Goal: Information Seeking & Learning: Learn about a topic

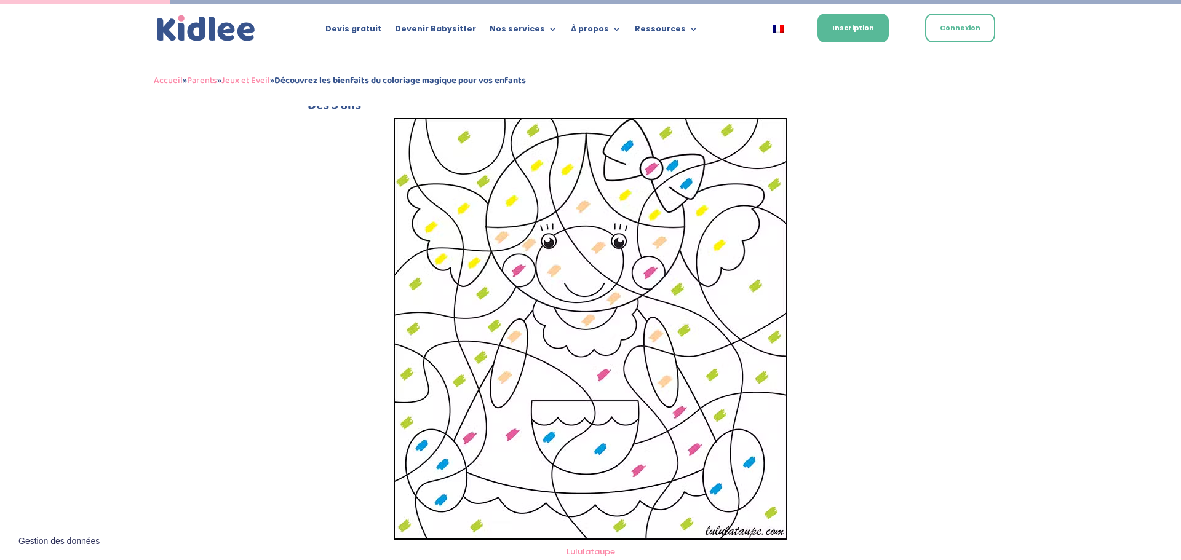
scroll to position [696, 0]
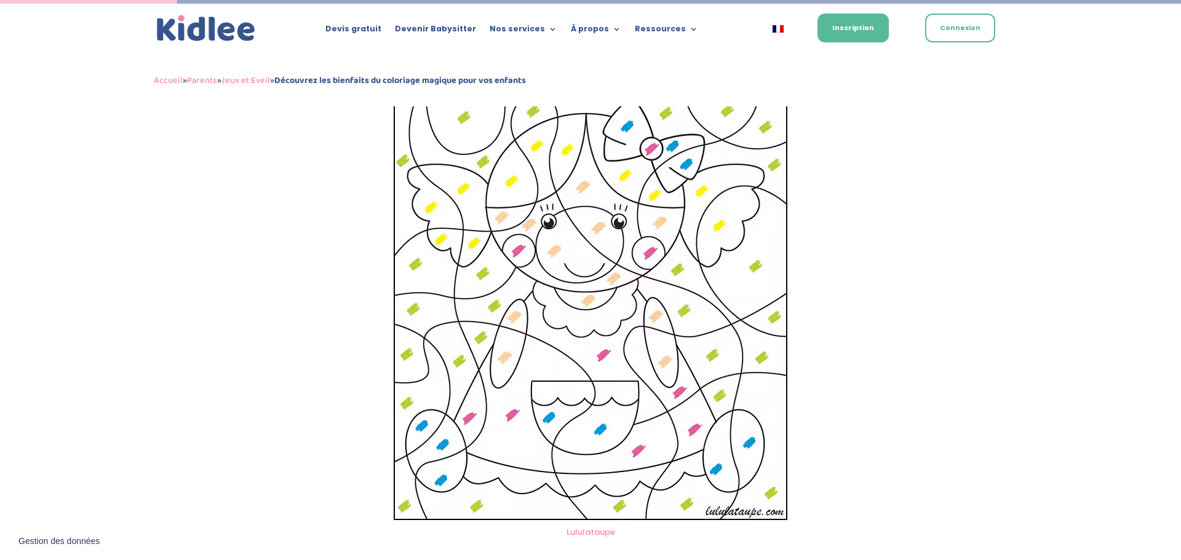
click at [640, 210] on img at bounding box center [591, 309] width 394 height 422
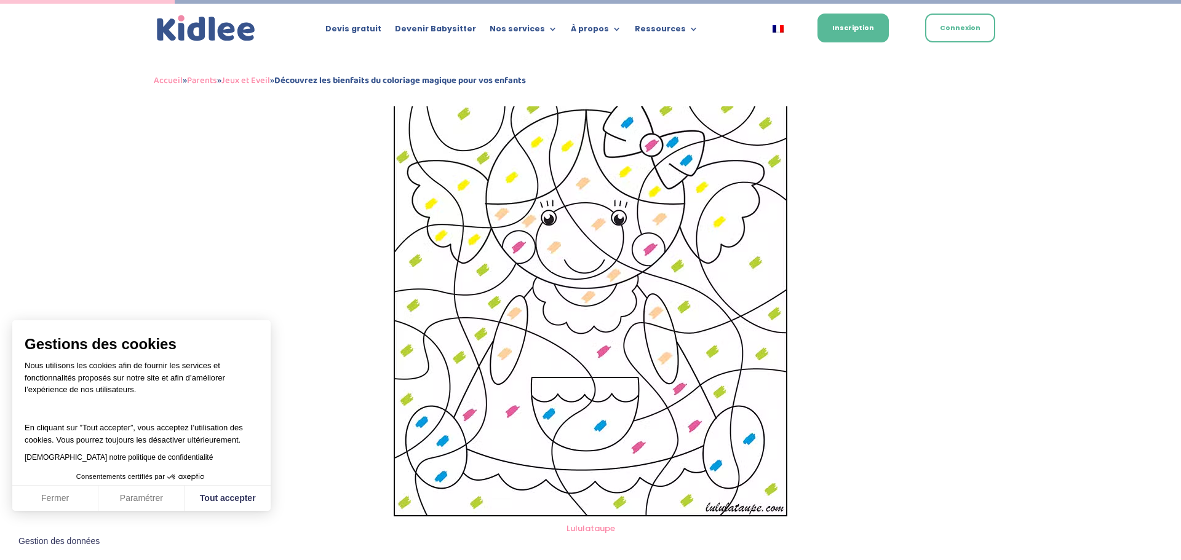
scroll to position [621, 0]
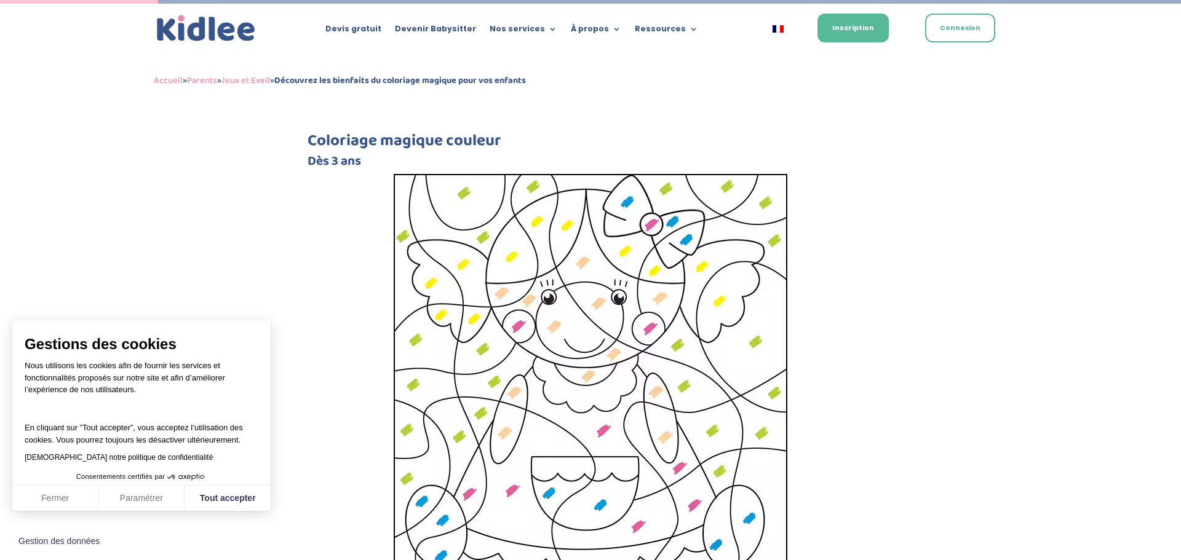
click at [627, 314] on img at bounding box center [591, 385] width 394 height 422
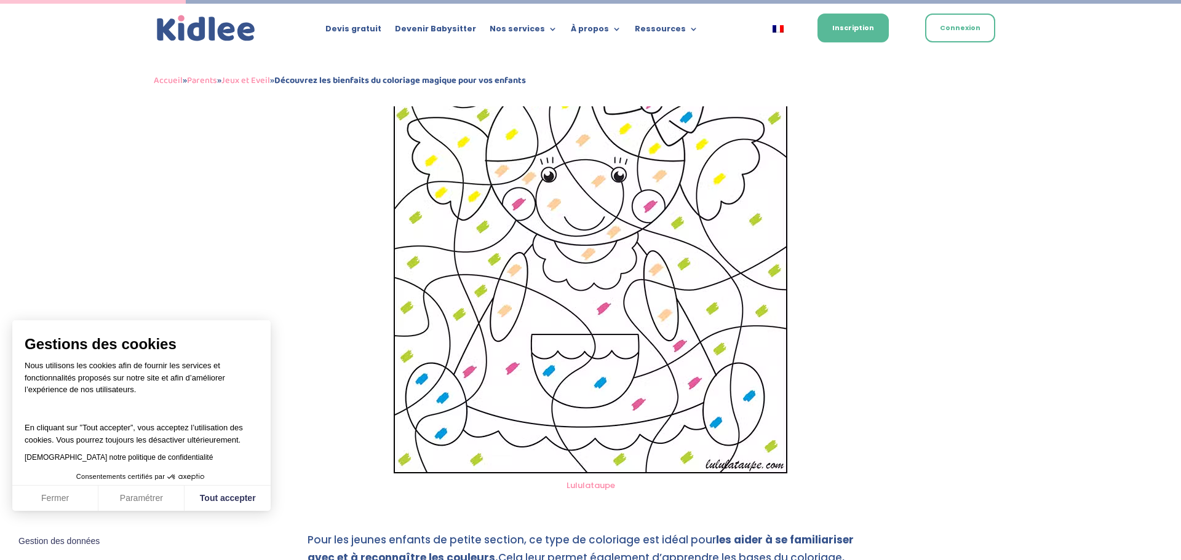
scroll to position [757, 0]
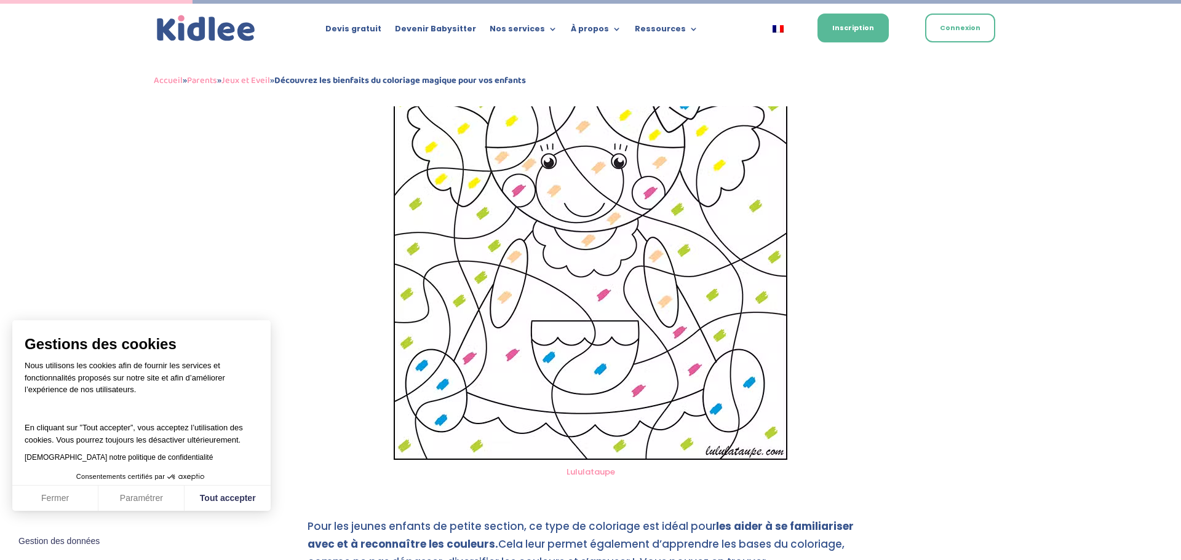
click at [639, 202] on img at bounding box center [591, 249] width 394 height 422
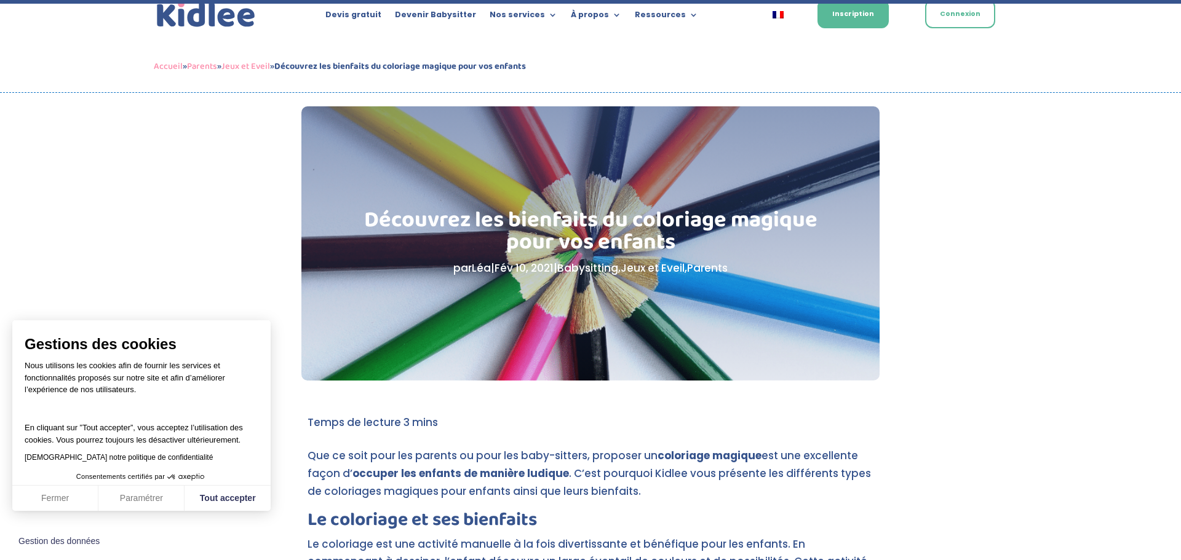
scroll to position [0, 0]
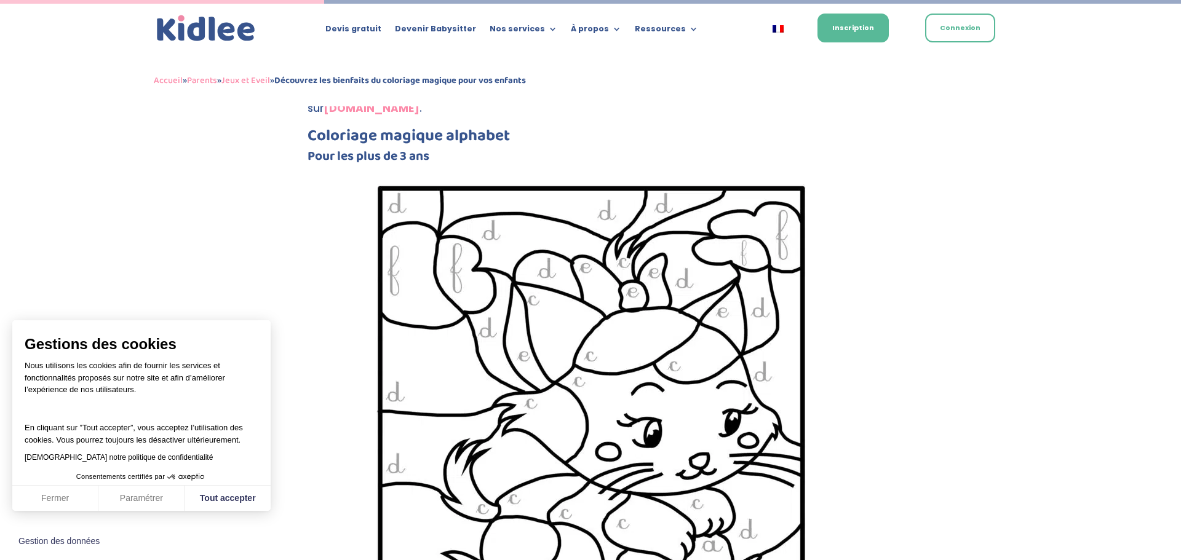
scroll to position [1380, 0]
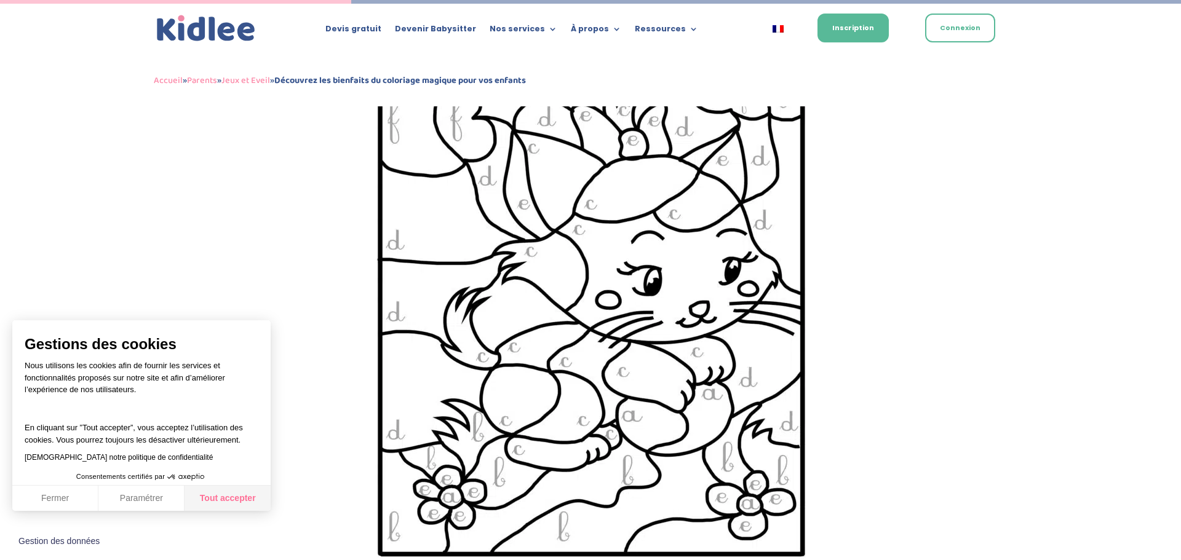
click at [223, 501] on button "Tout accepter" at bounding box center [228, 499] width 86 height 26
checkbox input "true"
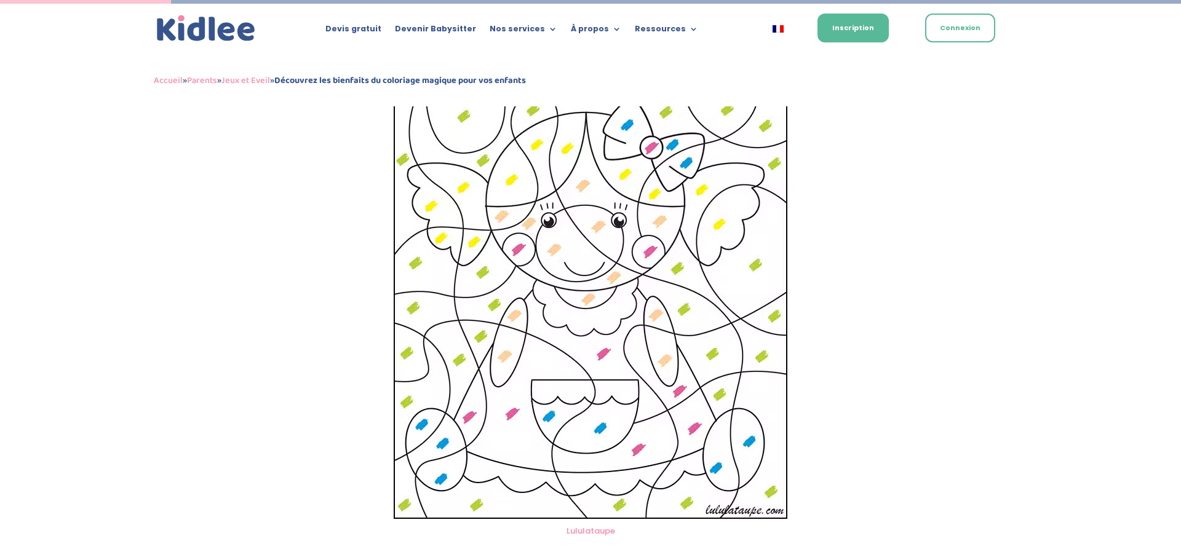
scroll to position [664, 0]
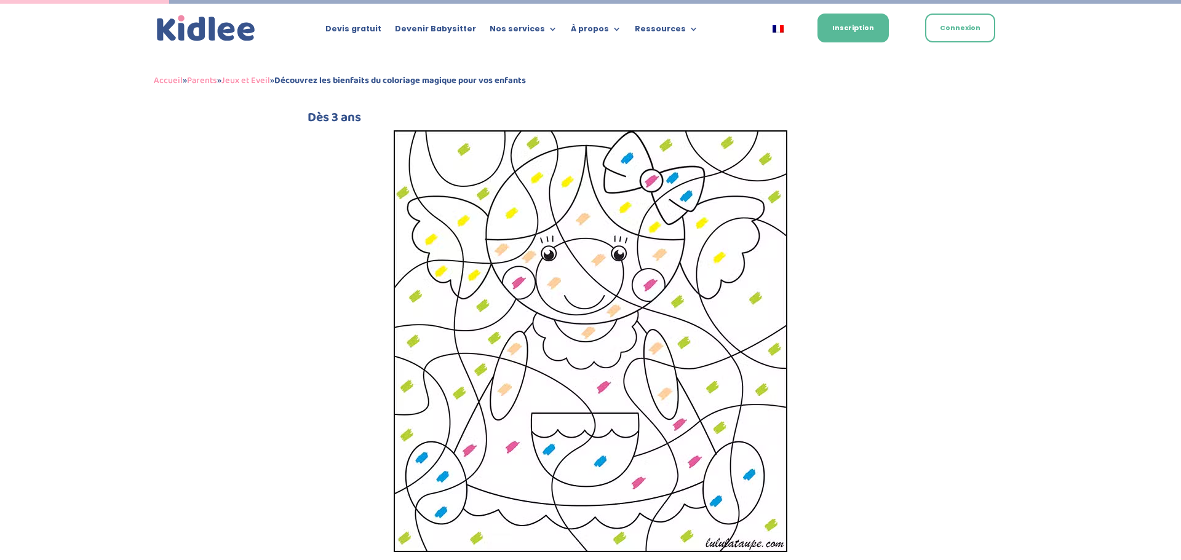
click at [403, 424] on img at bounding box center [591, 341] width 394 height 422
